Goal: Check status

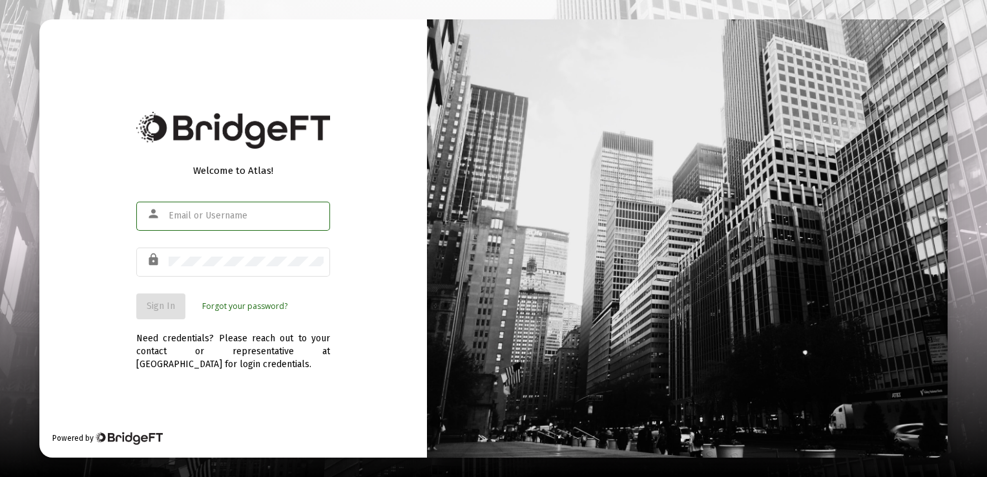
type input "[EMAIL_ADDRESS][DOMAIN_NAME]"
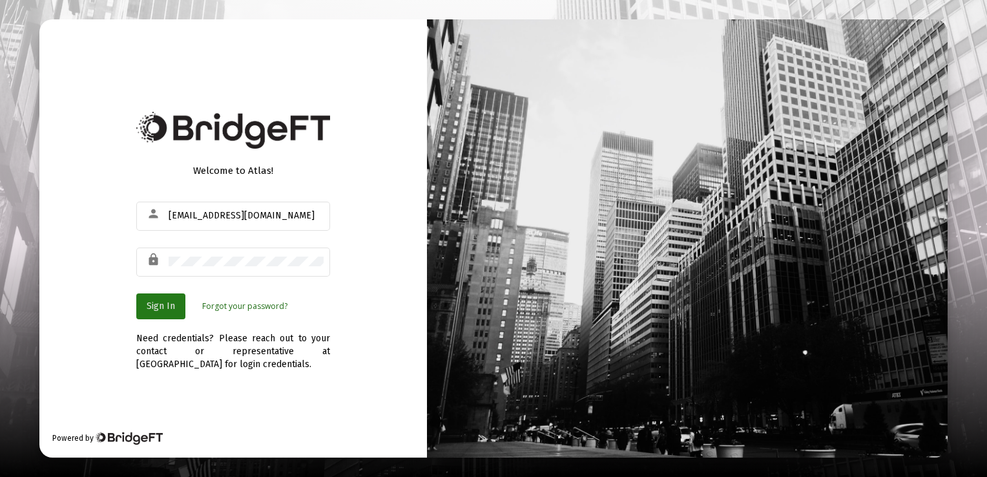
click at [167, 308] on span "Sign In" at bounding box center [161, 306] width 28 height 11
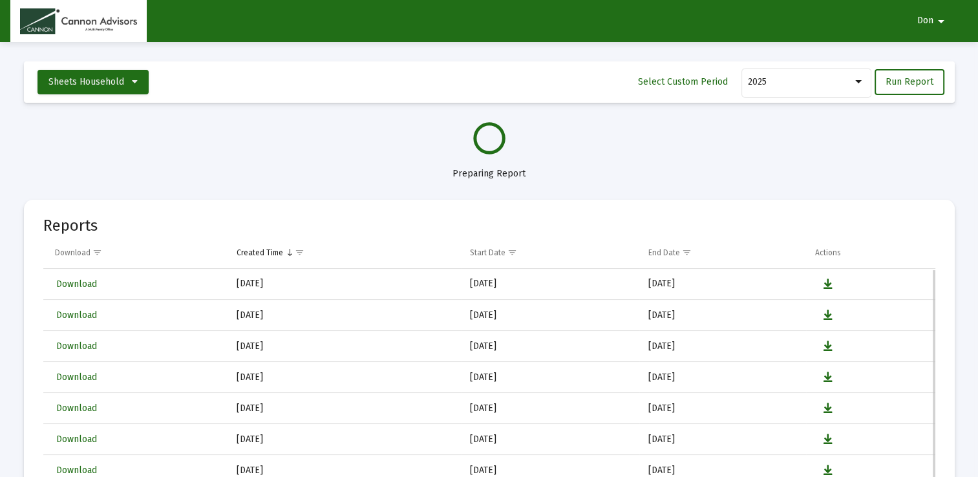
select select "View all"
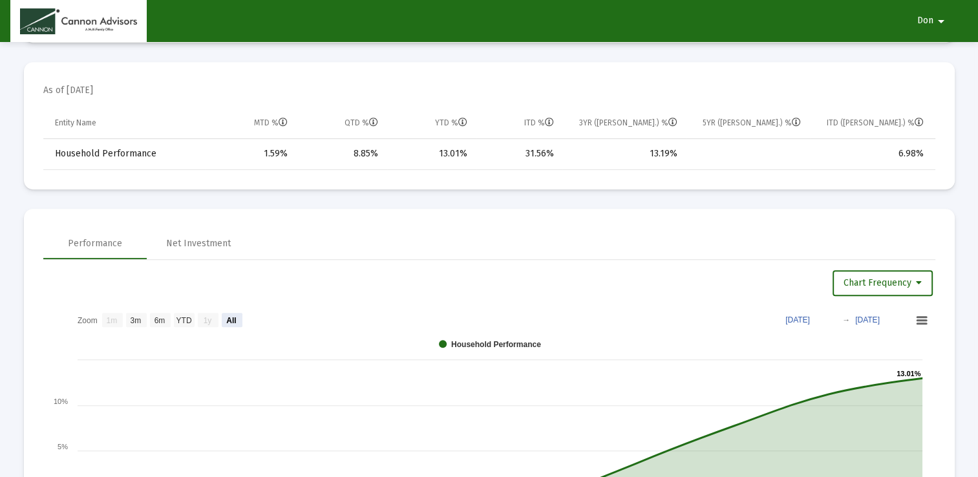
scroll to position [595, 0]
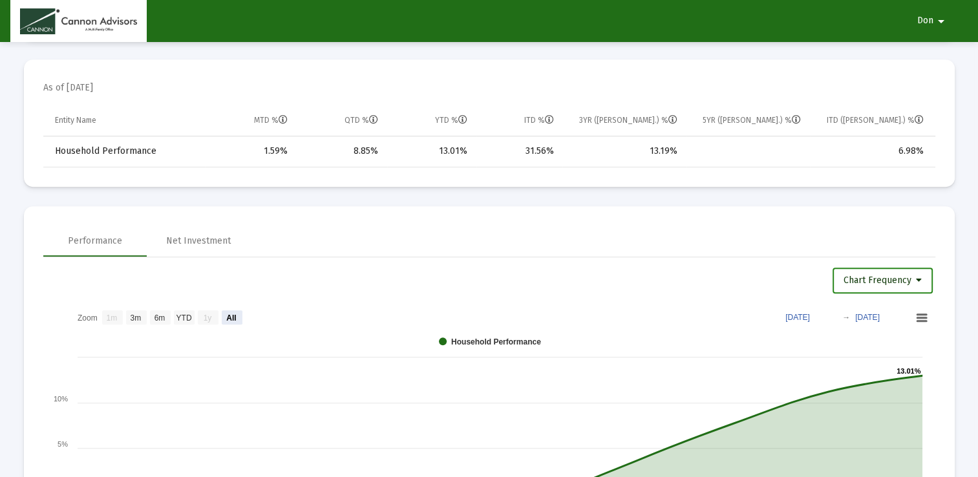
click at [923, 278] on button "Chart Frequency" at bounding box center [882, 281] width 100 height 26
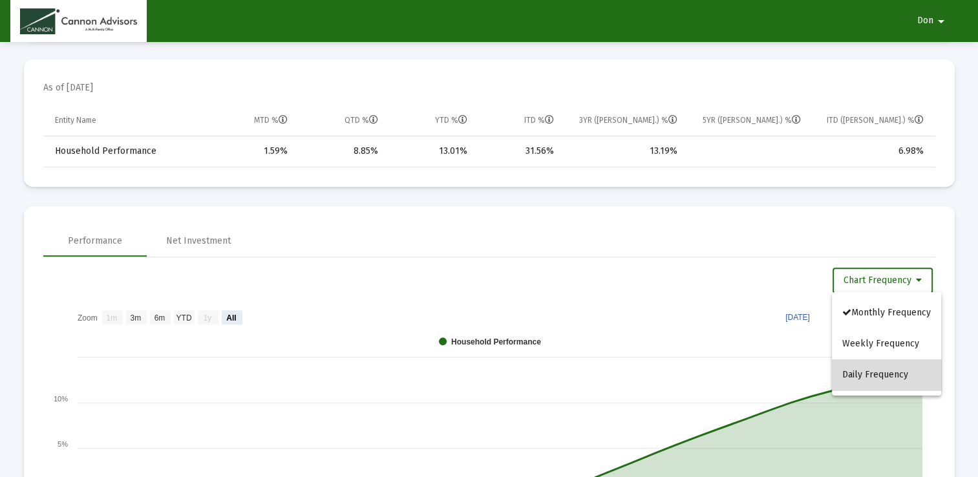
click at [889, 369] on button "Daily Frequency" at bounding box center [886, 374] width 109 height 31
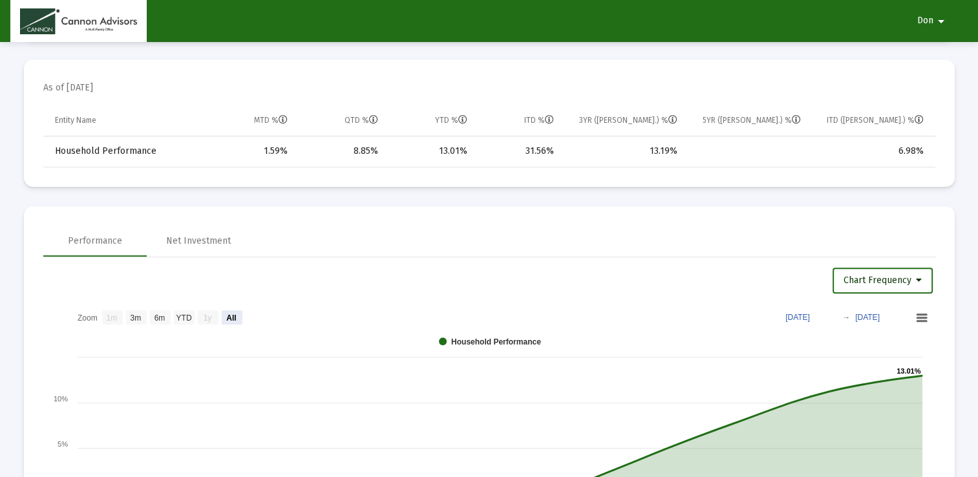
select select "View all"
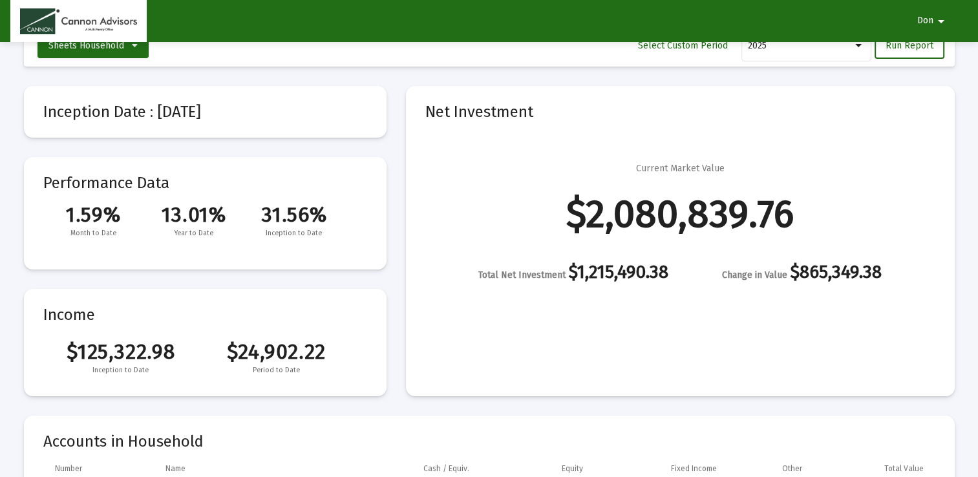
scroll to position [0, 0]
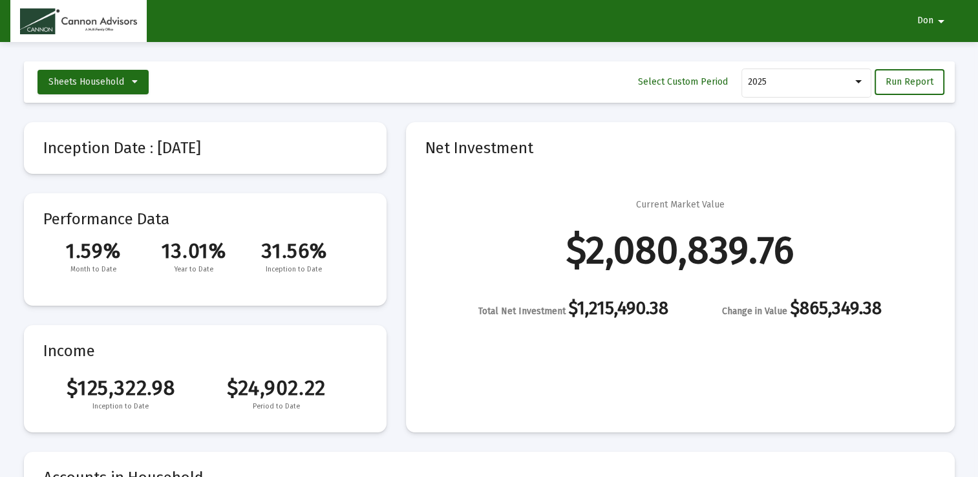
click at [706, 257] on div "$2,080,839.76" at bounding box center [679, 250] width 227 height 13
